Goal: Check status: Verify the current state of an ongoing process or item

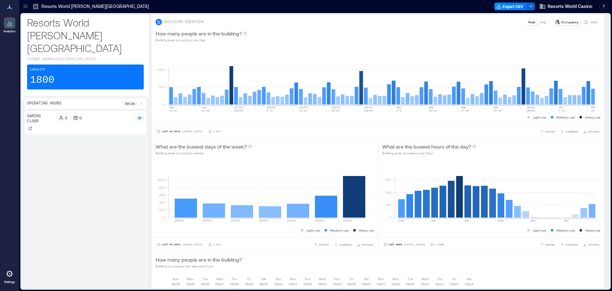
click at [81, 7] on p "Resorts World [PERSON_NAME][GEOGRAPHIC_DATA]" at bounding box center [94, 6] width 107 height 6
click at [590, 22] on p "Visits" at bounding box center [593, 21] width 7 height 5
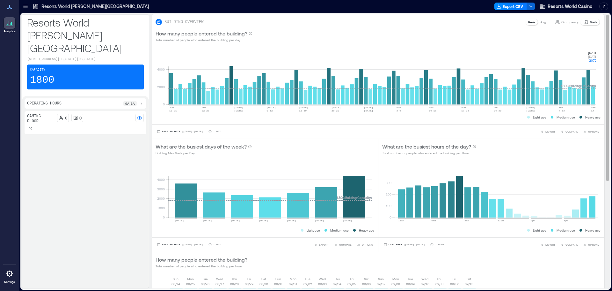
click at [594, 95] on rect at bounding box center [382, 77] width 428 height 54
drag, startPoint x: 593, startPoint y: 56, endPoint x: 598, endPoint y: 64, distance: 10.2
click at [598, 64] on div "0 2000 4000 [DATE]-[DATE] JUN [DATE]-[DATE] [DATE] [DATE] 6-[DATE] [DATE]-[DATE…" at bounding box center [378, 85] width 453 height 78
copy g "[DATE] [DATE] 2072"
